Goal: Information Seeking & Learning: Learn about a topic

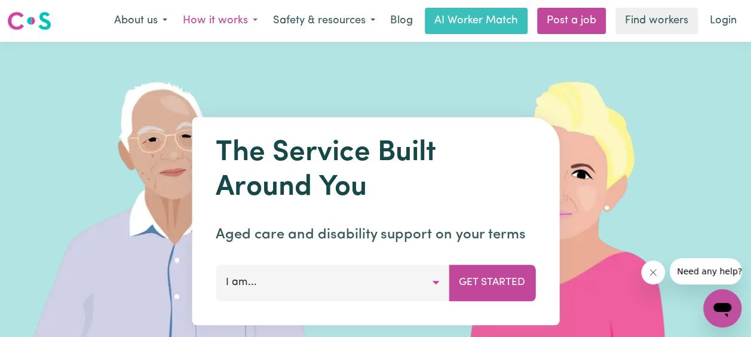
click at [233, 22] on button "How it works" at bounding box center [220, 20] width 90 height 25
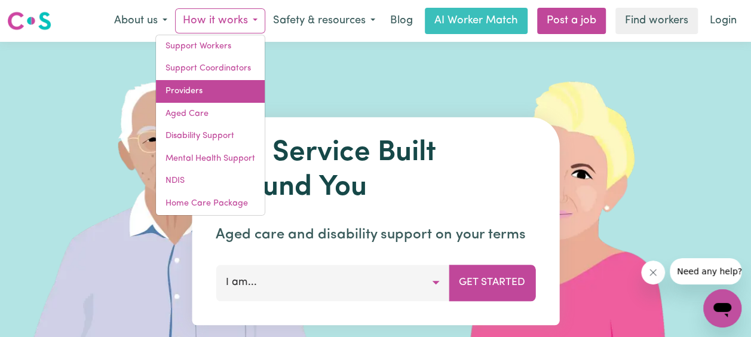
click at [213, 90] on link "Providers" at bounding box center [210, 91] width 109 height 23
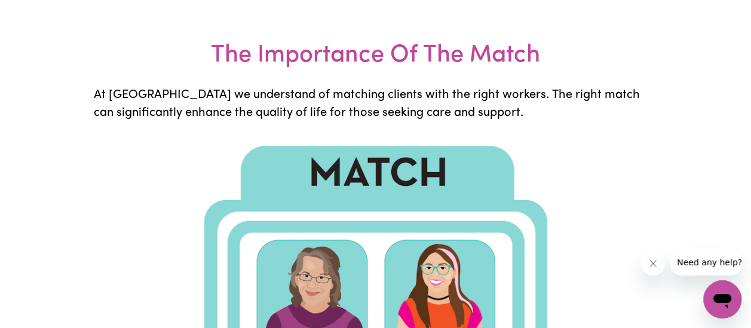
scroll to position [2725, 0]
